Goal: Information Seeking & Learning: Learn about a topic

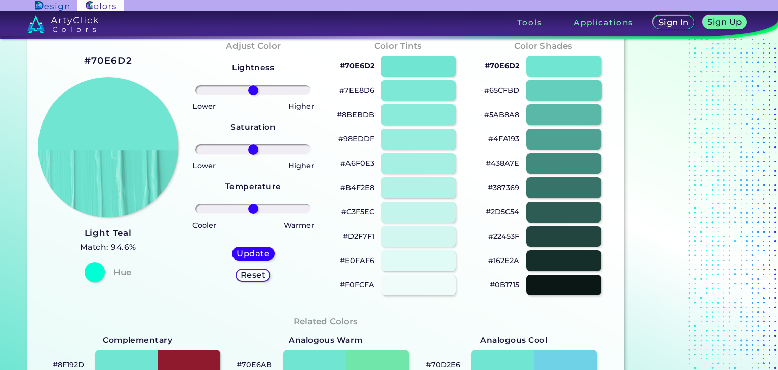
scroll to position [203, 0]
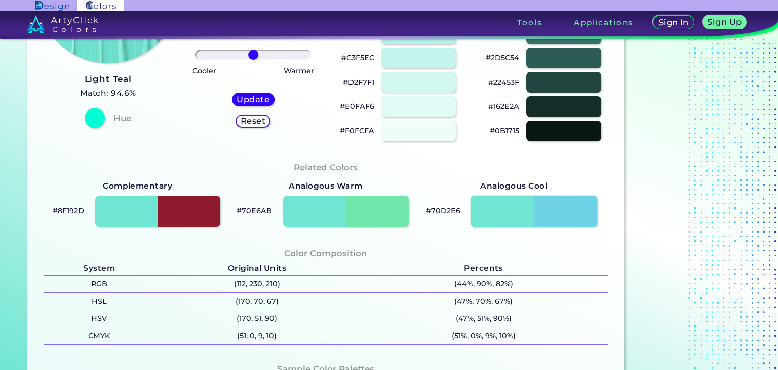
click at [534, 204] on div at bounding box center [533, 210] width 127 height 31
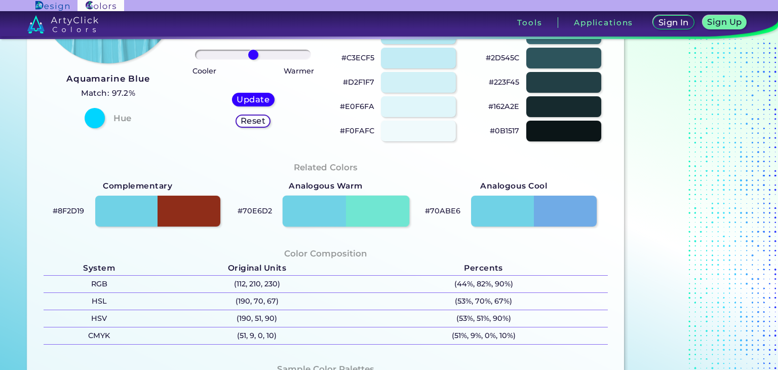
click at [362, 207] on div at bounding box center [346, 210] width 127 height 31
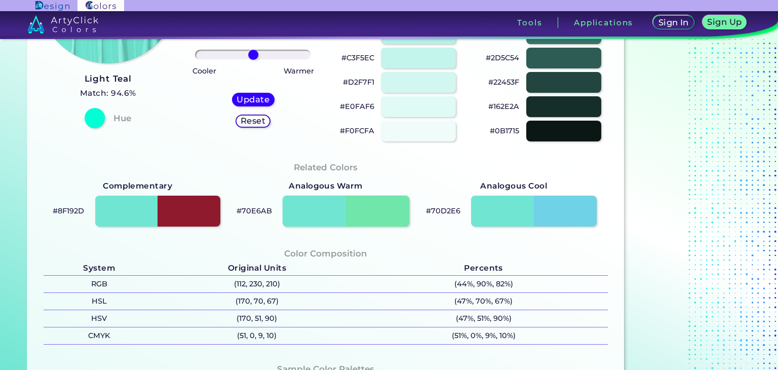
click at [305, 209] on div at bounding box center [346, 210] width 127 height 31
type input "#70e6ab"
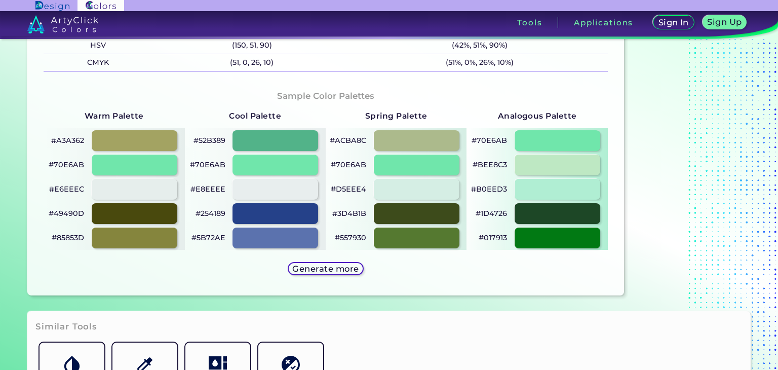
scroll to position [506, 0]
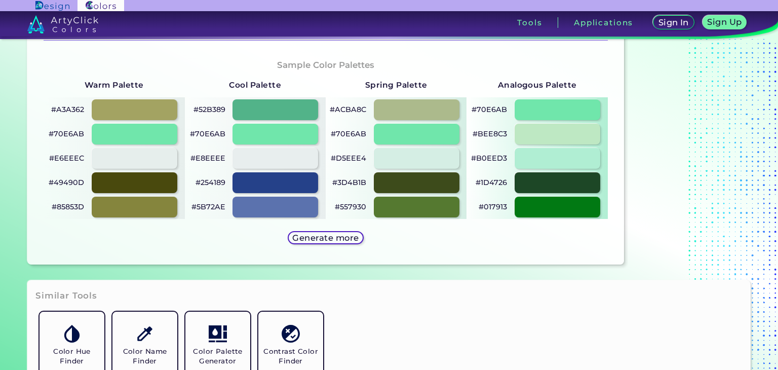
click at [308, 244] on div "Generate more" at bounding box center [326, 237] width 85 height 21
click at [314, 235] on h5 "Generate more" at bounding box center [326, 238] width 60 height 8
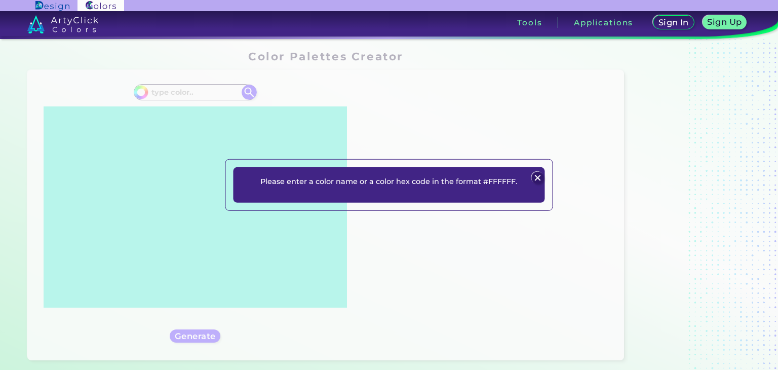
click at [535, 176] on img at bounding box center [538, 178] width 12 height 12
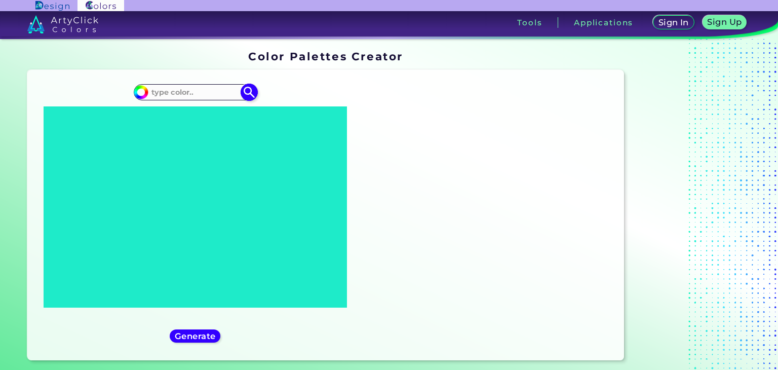
click at [191, 94] on input at bounding box center [195, 93] width 94 height 14
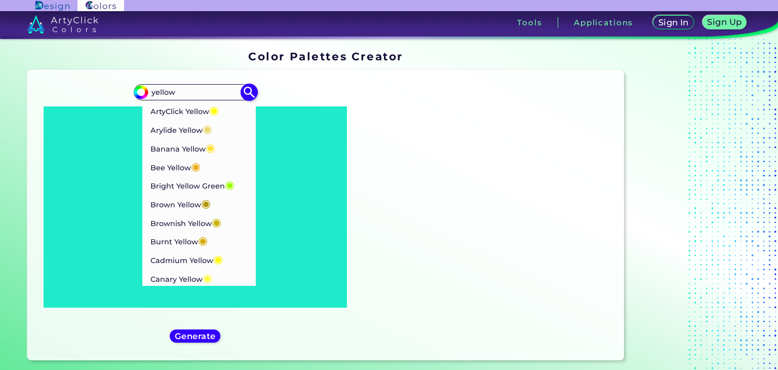
type input "yellow"
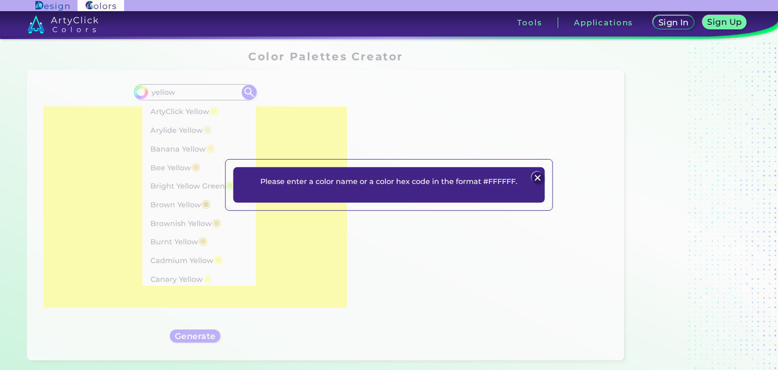
click at [533, 180] on img at bounding box center [538, 178] width 12 height 12
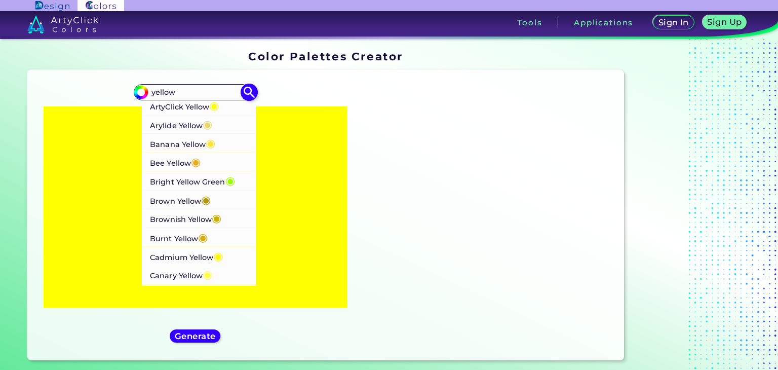
click at [177, 112] on p "ArtyClick Yellow ◉" at bounding box center [184, 105] width 69 height 19
type input "#ffff00"
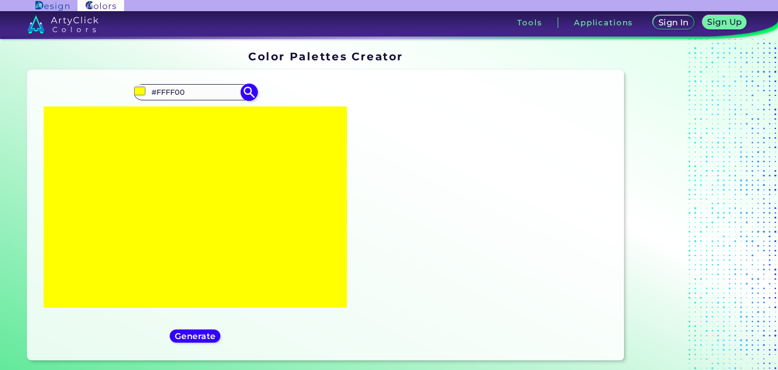
click at [201, 94] on input "#FFFF00" at bounding box center [195, 93] width 94 height 14
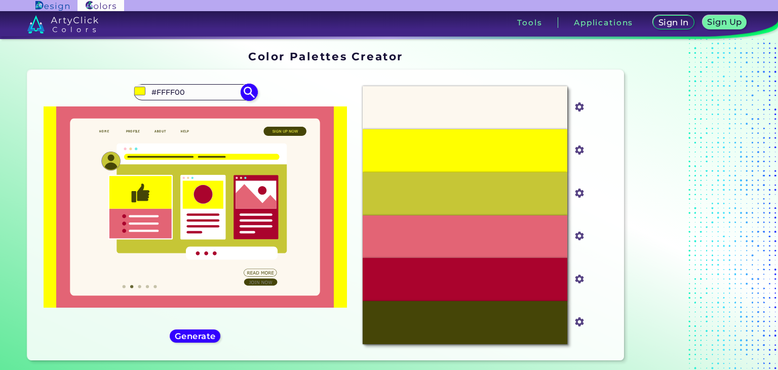
click at [201, 94] on input "#FFFF00" at bounding box center [195, 93] width 94 height 14
type input "#"
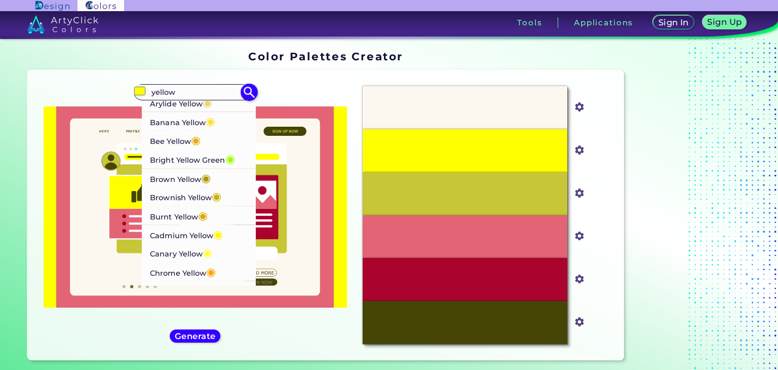
scroll to position [101, 0]
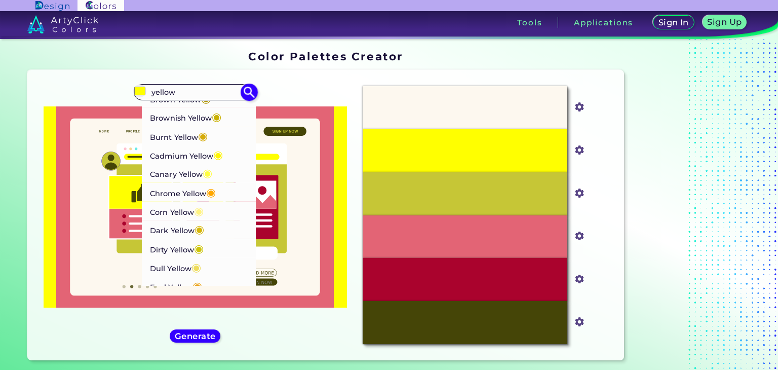
type input "yellow"
click at [192, 173] on p "Canary Yellow ◉" at bounding box center [181, 173] width 62 height 19
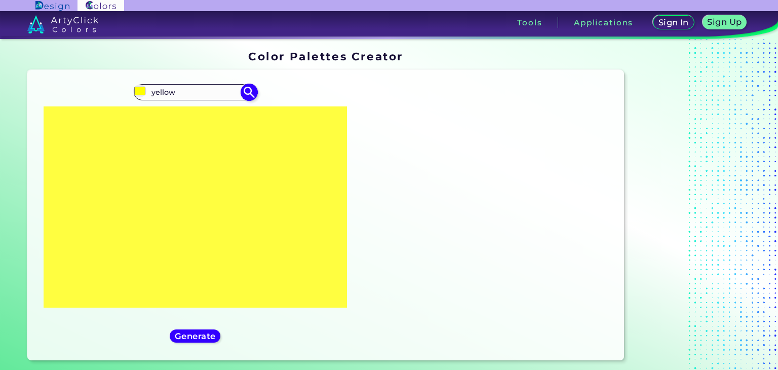
type input "#fffe40"
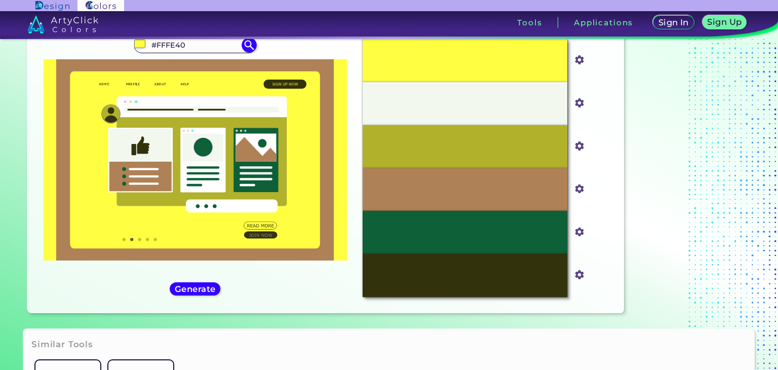
scroll to position [51, 0]
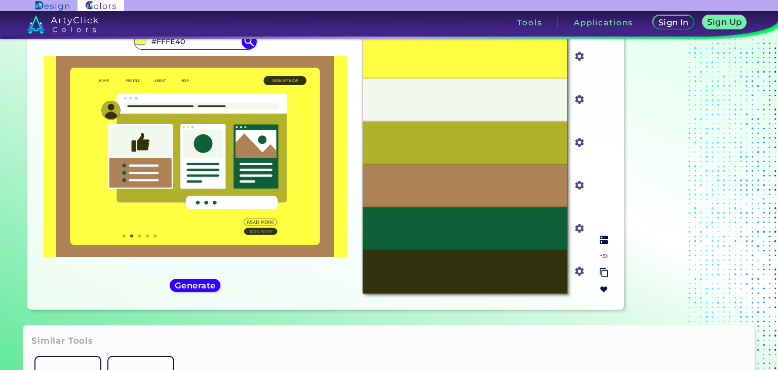
click at [578, 60] on input "#fffe40" at bounding box center [577, 55] width 13 height 13
click at [581, 60] on input "#fffe40" at bounding box center [577, 55] width 13 height 13
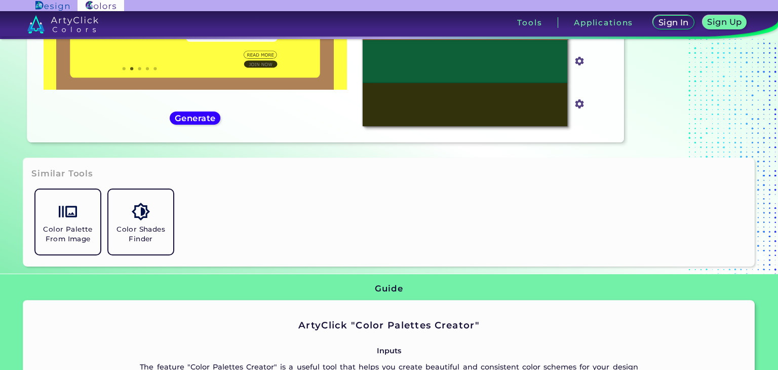
click at [280, 233] on div "Color Palette From Image Color Shades Finder" at bounding box center [388, 221] width 715 height 73
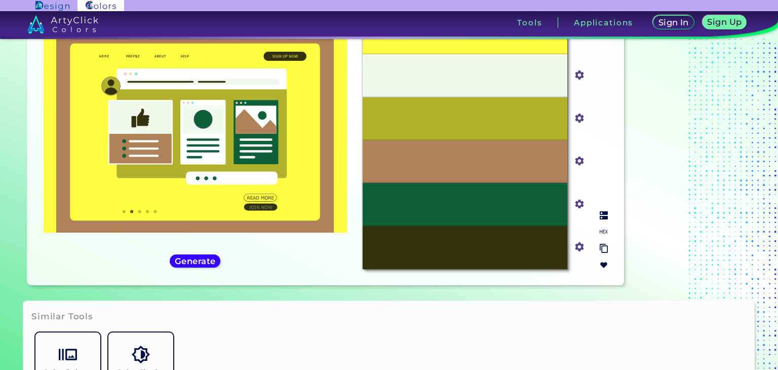
scroll to position [0, 0]
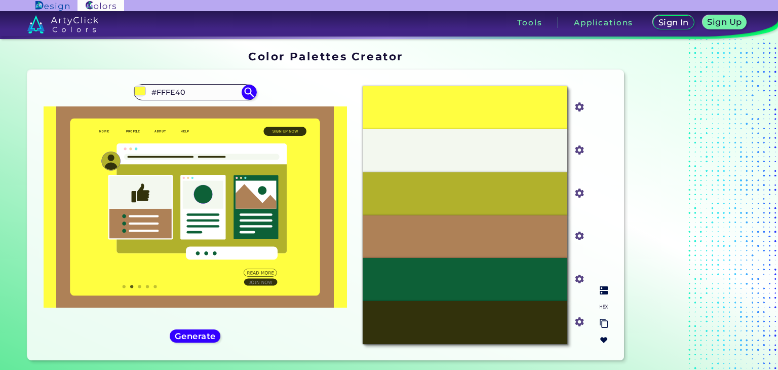
click at [576, 108] on input "#fffe40" at bounding box center [577, 106] width 13 height 13
click at [204, 92] on input "#FFFE40" at bounding box center [195, 93] width 94 height 14
type input "#YELLOW"
type input "#000000"
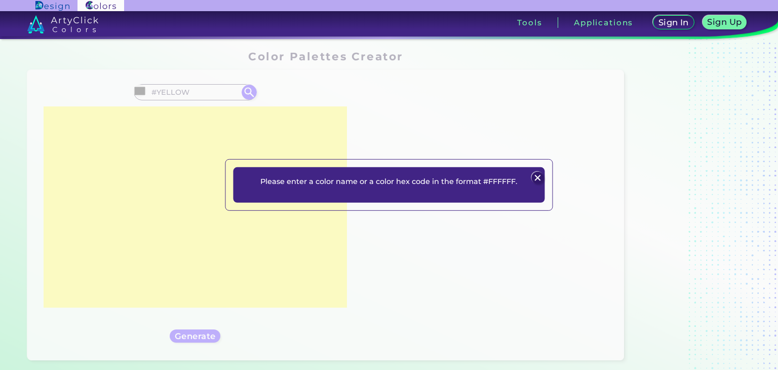
click at [534, 175] on img at bounding box center [538, 178] width 12 height 12
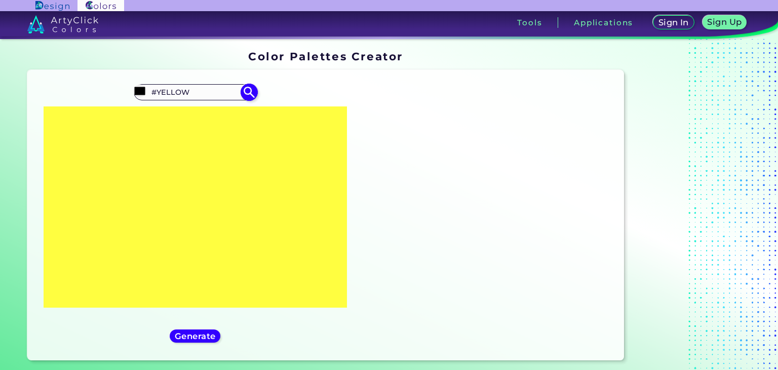
click at [216, 88] on input "#YELLOW" at bounding box center [195, 93] width 94 height 14
type input "#YELLOW"
click at [246, 88] on img at bounding box center [249, 92] width 15 height 15
type input "#000000"
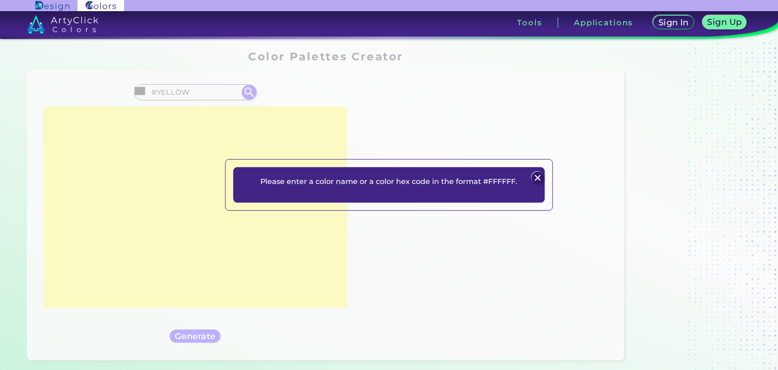
click at [542, 176] on img at bounding box center [538, 178] width 12 height 12
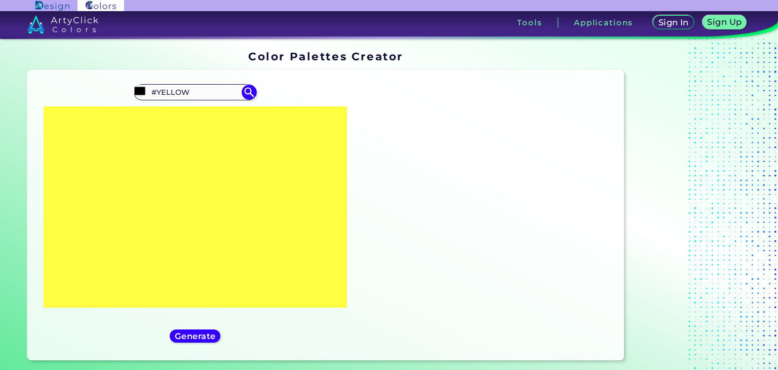
click at [187, 83] on div "#000000 #YELLOW" at bounding box center [194, 215] width 319 height 274
click at [186, 88] on input "#YELLOW" at bounding box center [195, 93] width 94 height 14
type input "#"
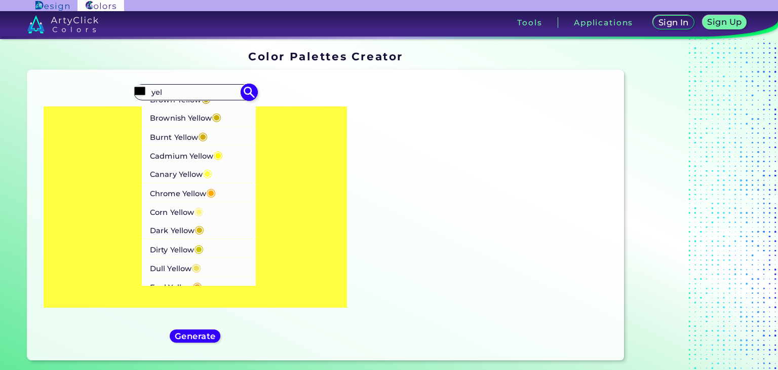
scroll to position [152, 0]
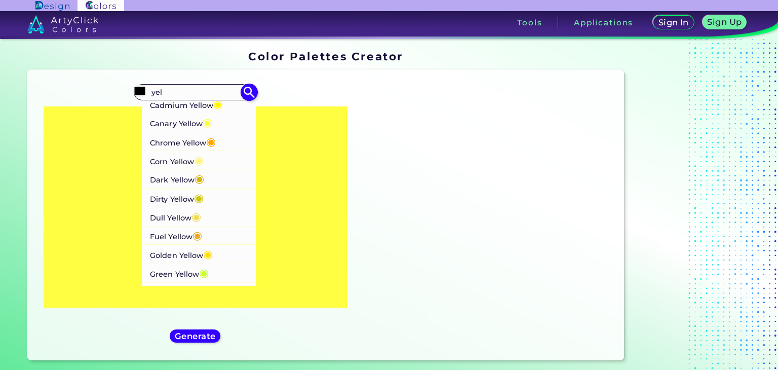
type input "yel"
click at [182, 163] on p "Corn Yellow ◉" at bounding box center [177, 160] width 54 height 19
type input "#fff380"
type input "#FFF380"
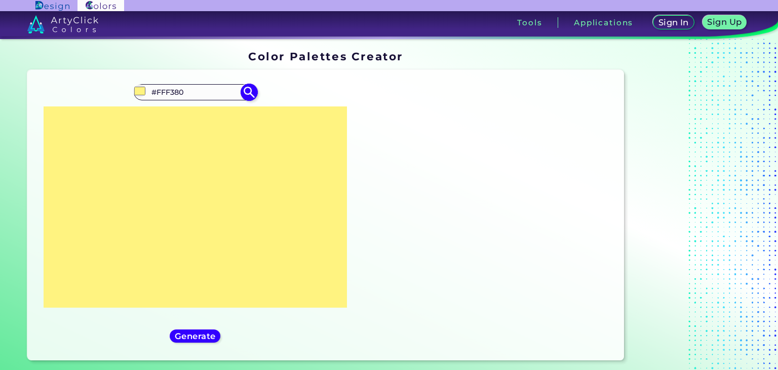
scroll to position [0, 0]
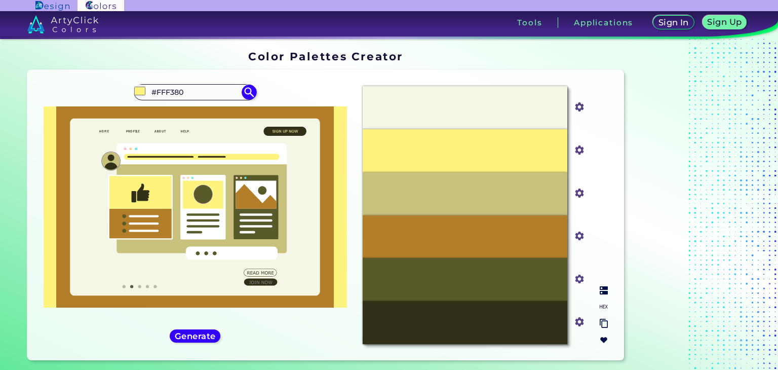
click at [575, 153] on input "#fff380" at bounding box center [577, 149] width 13 height 13
click at [583, 147] on img at bounding box center [579, 149] width 13 height 13
click at [581, 150] on input "#fff380" at bounding box center [577, 149] width 13 height 13
